Goal: Find specific page/section: Find specific page/section

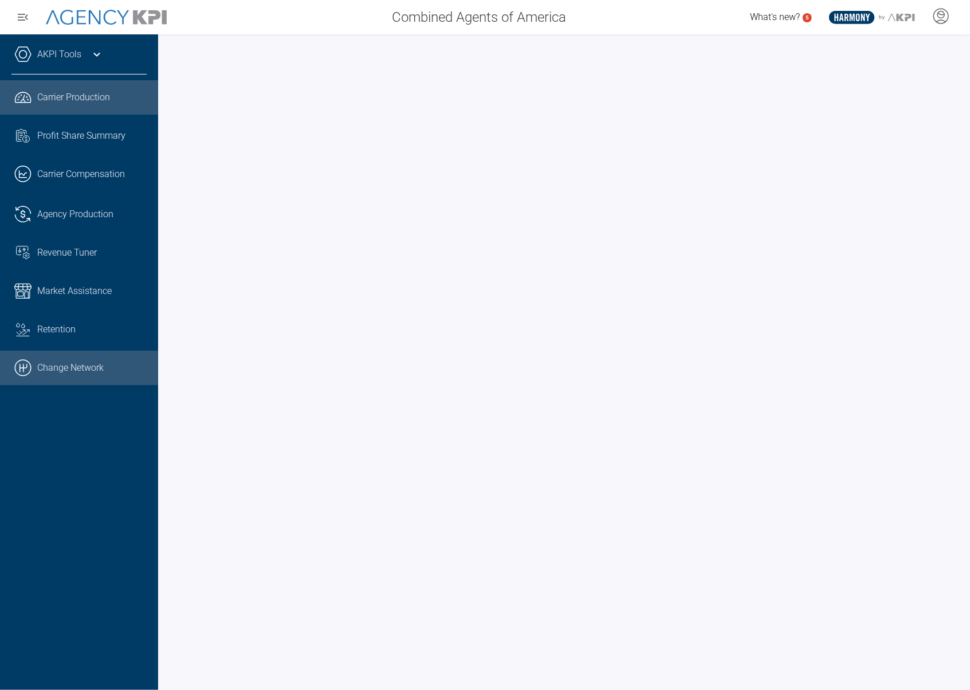
click at [88, 377] on link ".cls-1{fill:none;stroke:#000;stroke-linecap:round;stroke-linejoin:round;stroke-…" at bounding box center [79, 368] width 158 height 34
